Goal: Find specific page/section: Find specific page/section

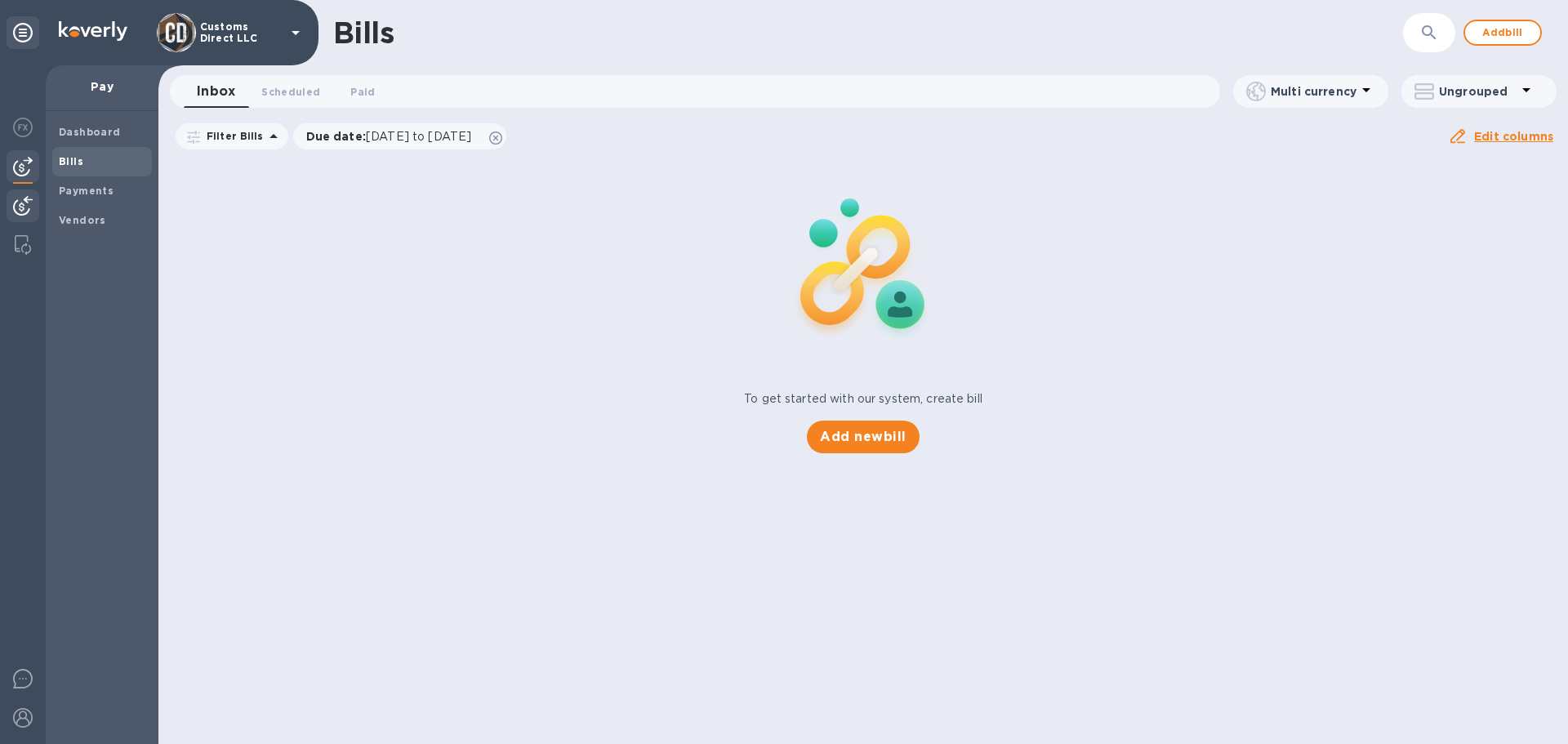
click at [21, 203] on img at bounding box center [23, 206] width 20 height 20
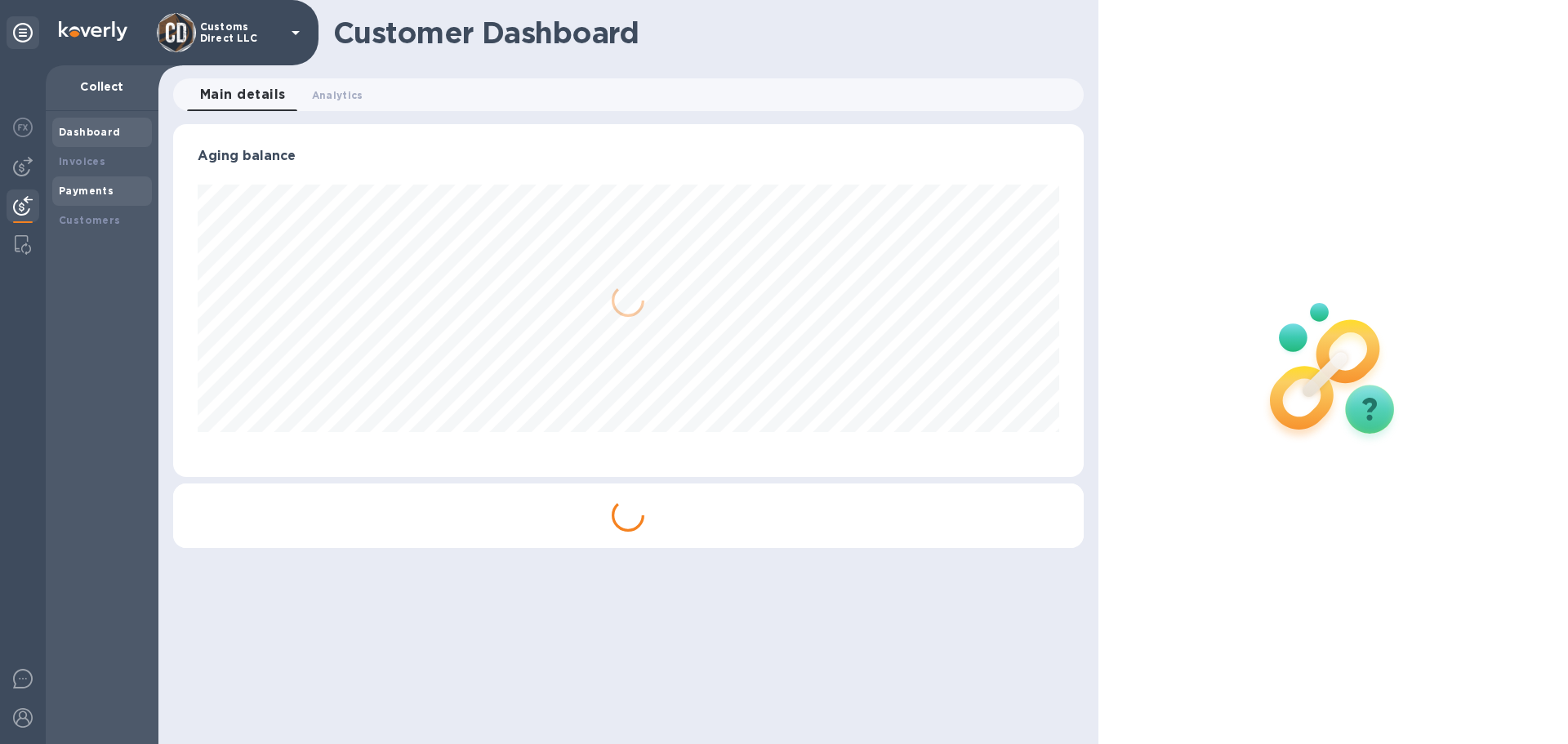
scroll to position [353, 910]
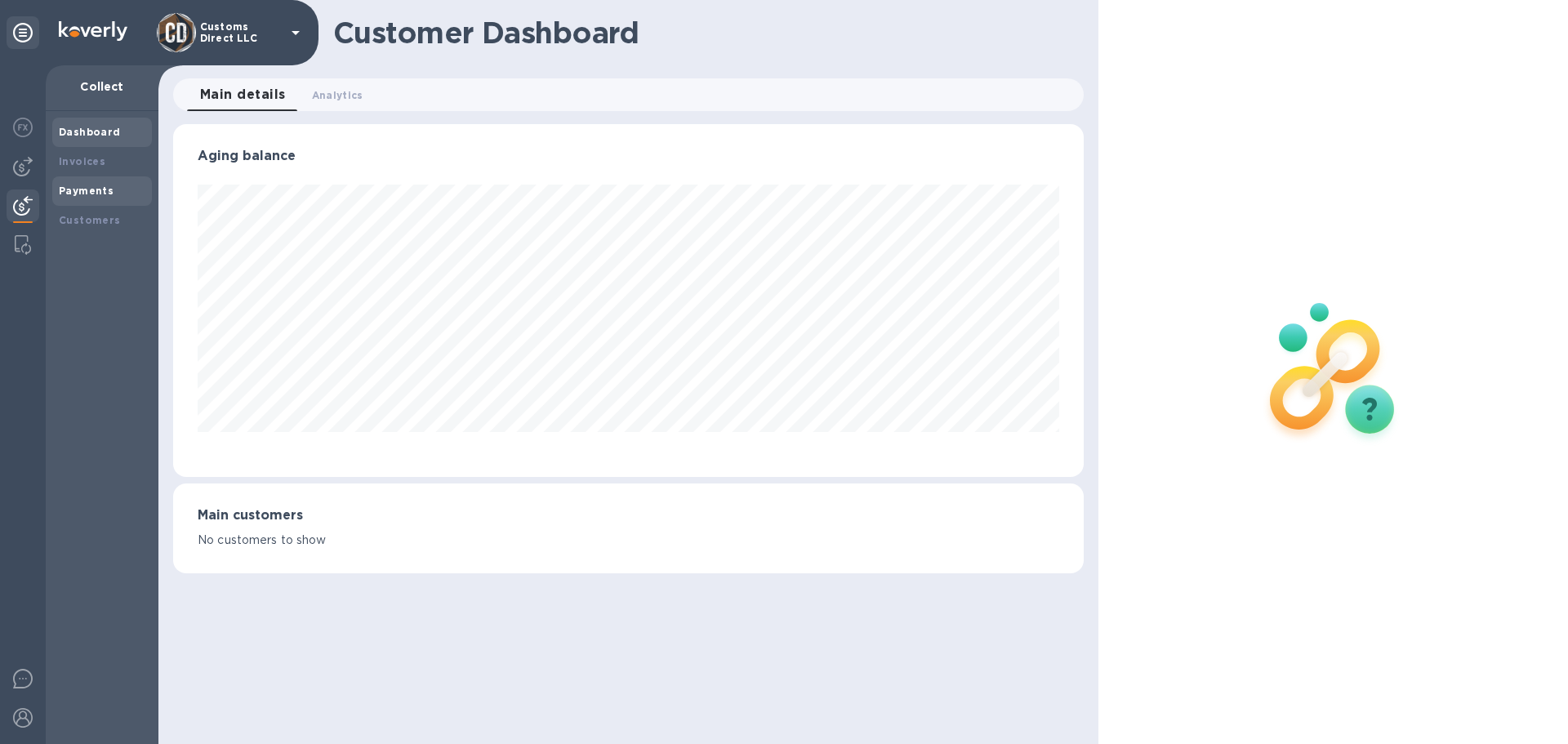
click at [92, 191] on b "Payments" at bounding box center [85, 191] width 55 height 12
